Goal: Navigation & Orientation: Find specific page/section

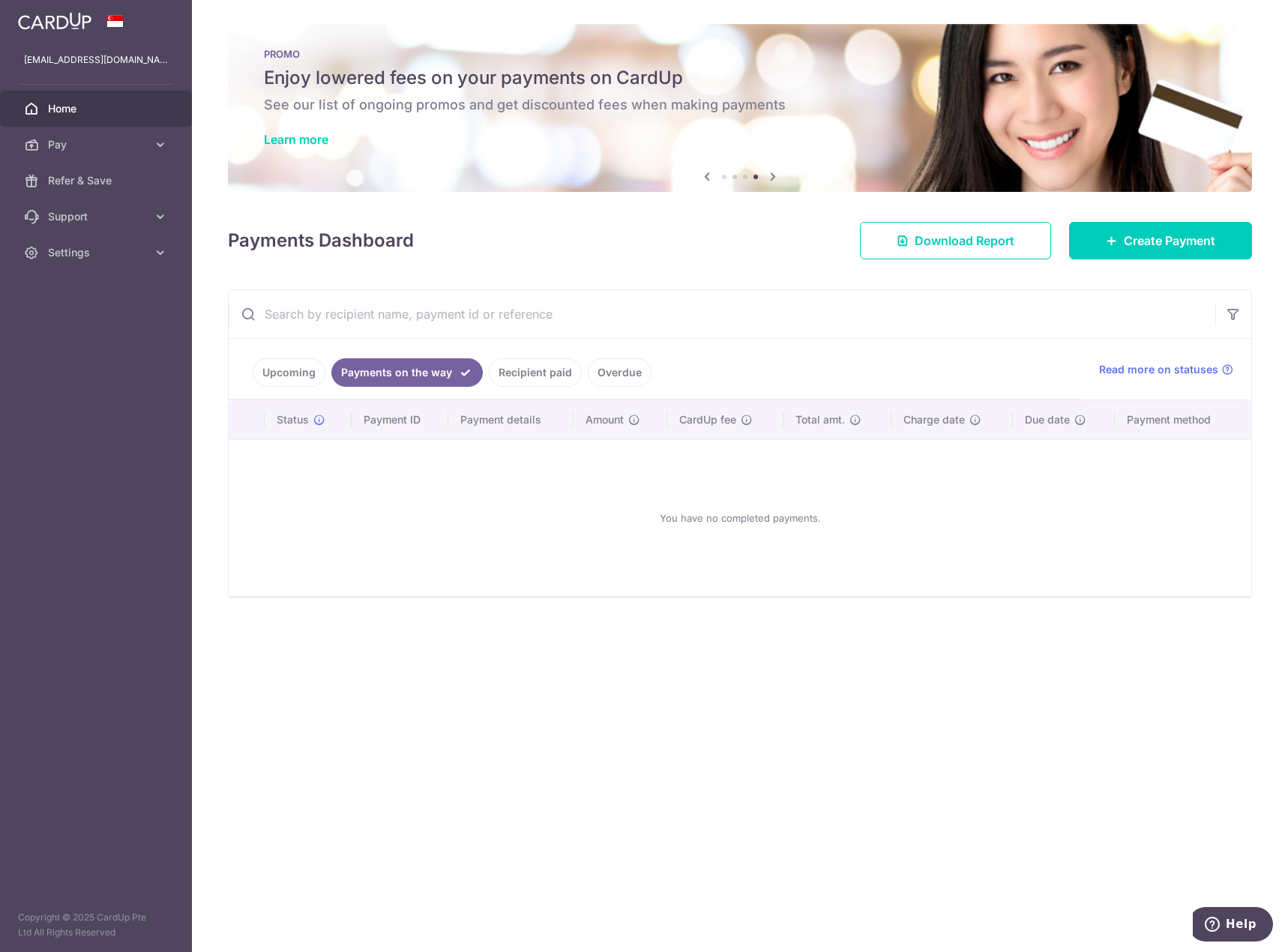
click at [287, 373] on link "Upcoming" at bounding box center [288, 372] width 72 height 28
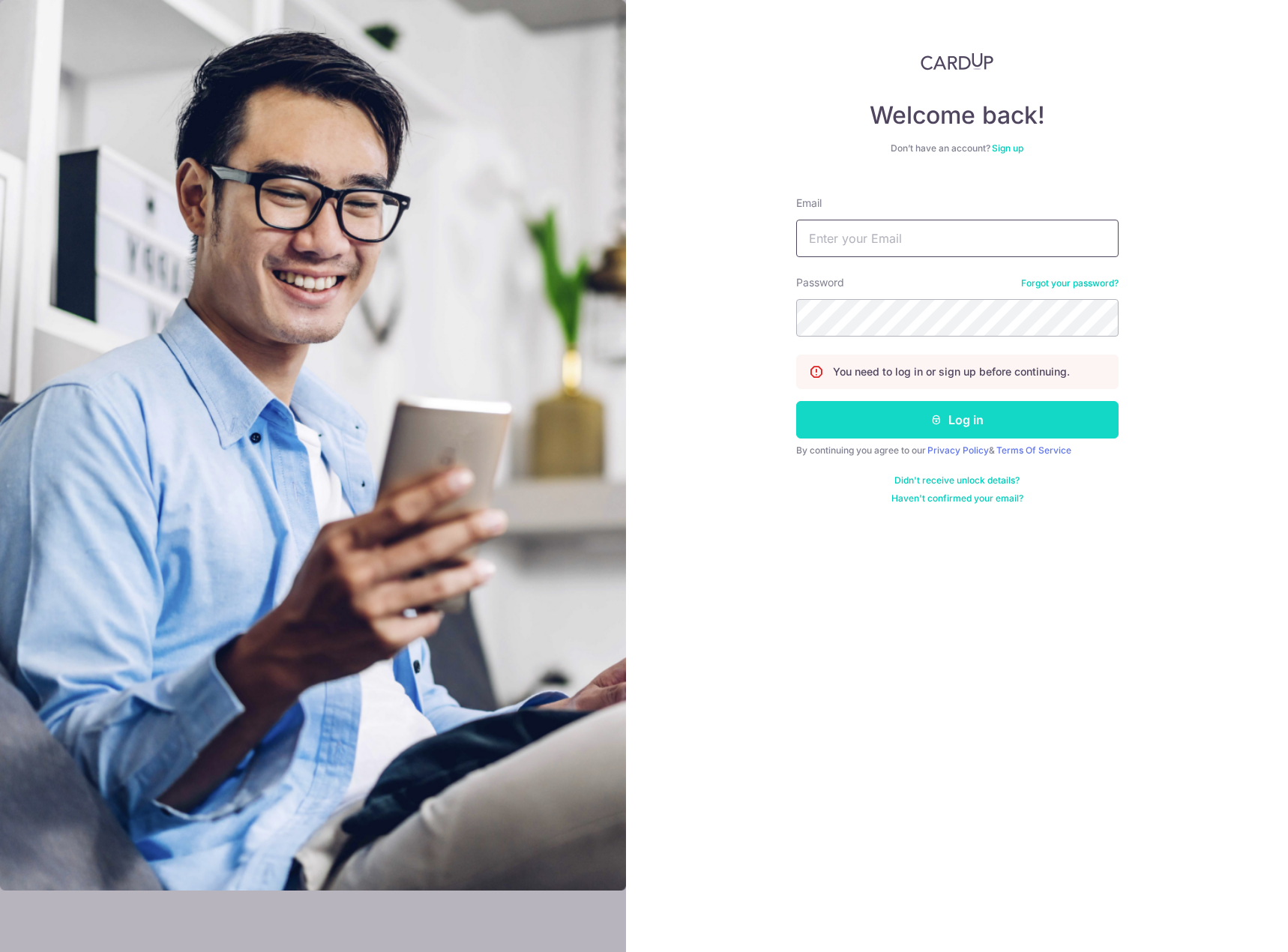
type input "[EMAIL_ADDRESS][DOMAIN_NAME]"
click at [944, 425] on button "Log in" at bounding box center [957, 419] width 322 height 38
